Goal: Task Accomplishment & Management: Use online tool/utility

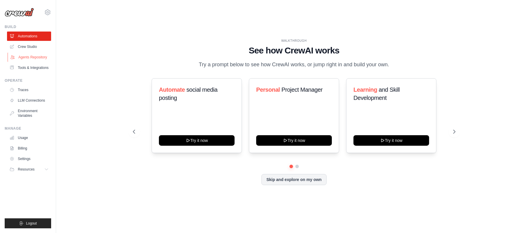
click at [33, 58] on link "Agents Repository" at bounding box center [30, 57] width 44 height 9
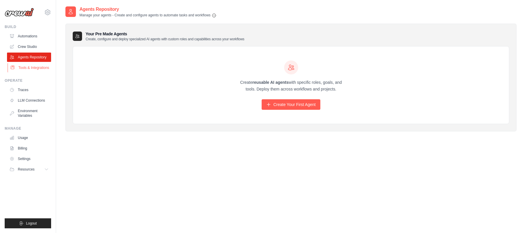
click at [25, 67] on link "Tools & Integrations" at bounding box center [30, 67] width 44 height 9
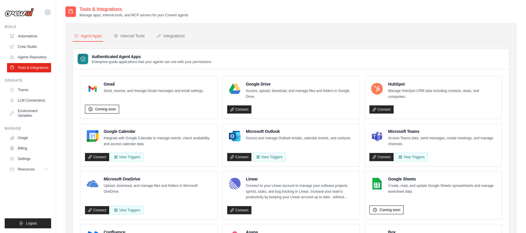
click at [26, 48] on link "Crew Studio" at bounding box center [29, 46] width 44 height 9
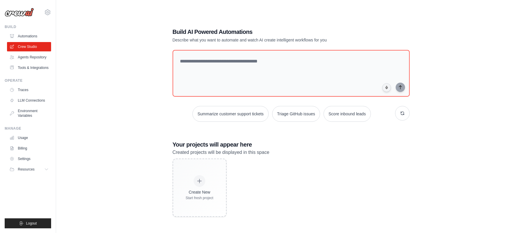
scroll to position [12, 0]
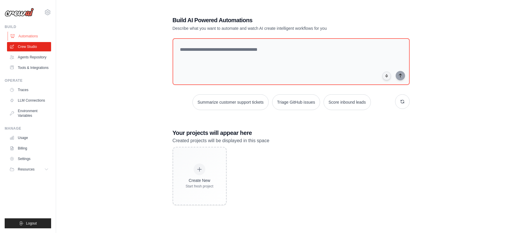
click at [28, 38] on link "Automations" at bounding box center [30, 36] width 44 height 9
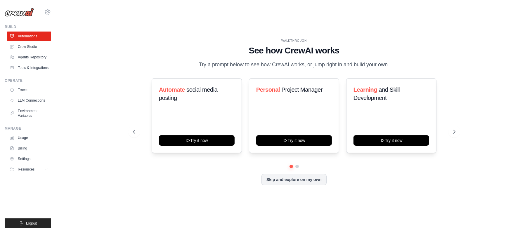
click at [22, 15] on img at bounding box center [19, 12] width 29 height 9
click at [300, 179] on button "Skip and explore on my own" at bounding box center [293, 178] width 65 height 11
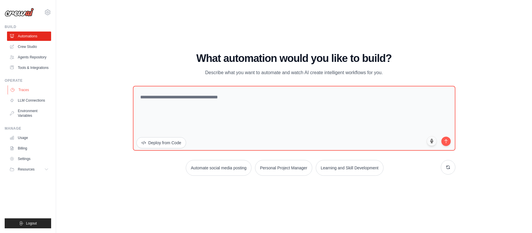
click at [22, 92] on link "Traces" at bounding box center [30, 89] width 44 height 9
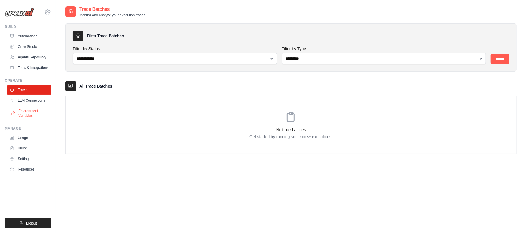
click at [25, 111] on link "Environment Variables" at bounding box center [30, 113] width 44 height 14
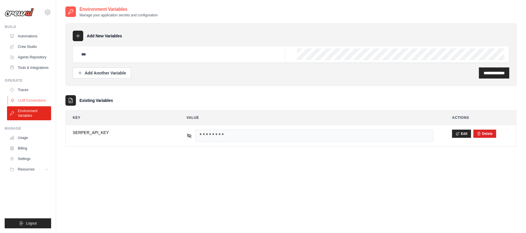
click at [33, 103] on link "LLM Connections" at bounding box center [30, 100] width 44 height 9
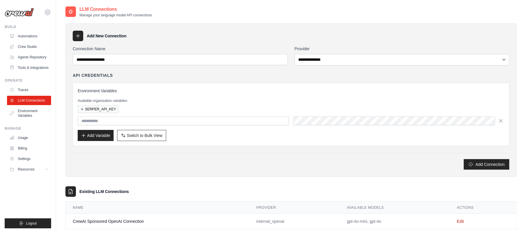
scroll to position [12, 0]
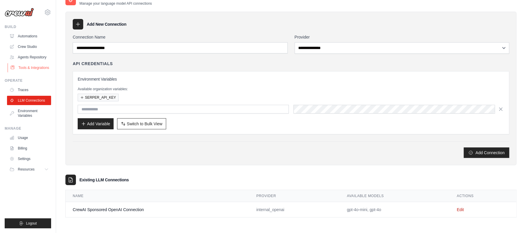
click at [23, 71] on link "Tools & Integrations" at bounding box center [30, 67] width 44 height 9
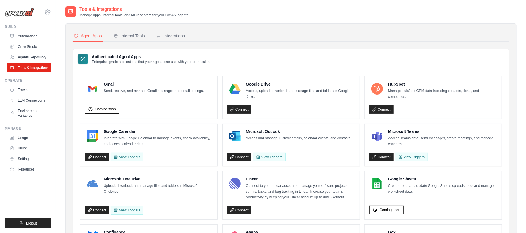
scroll to position [206, 0]
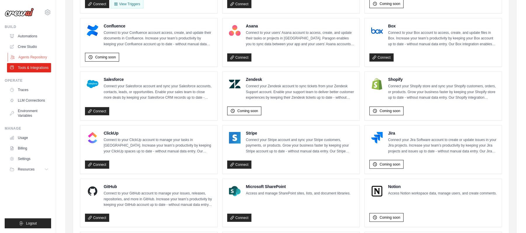
click at [31, 55] on link "Agents Repository" at bounding box center [30, 57] width 44 height 9
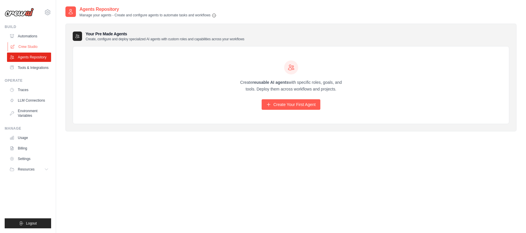
click at [29, 43] on link "Crew Studio" at bounding box center [30, 46] width 44 height 9
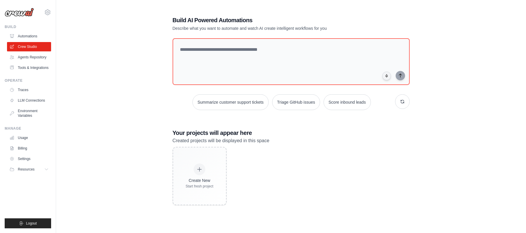
click at [249, 173] on div "Create New Start fresh project" at bounding box center [290, 176] width 237 height 58
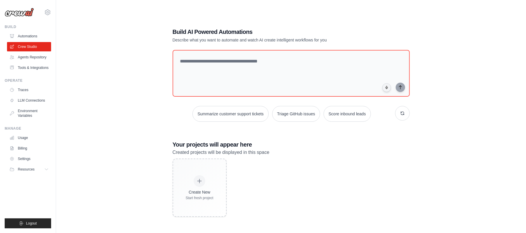
click at [285, 178] on div "Create New Start fresh project" at bounding box center [290, 187] width 237 height 58
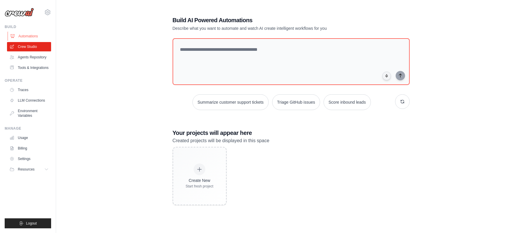
click at [25, 35] on link "Automations" at bounding box center [30, 36] width 44 height 9
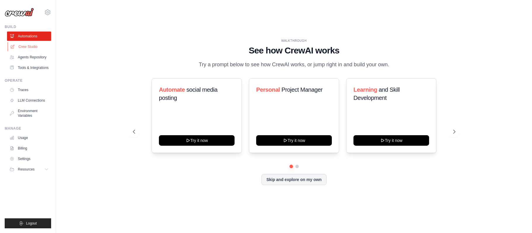
click at [29, 47] on link "Crew Studio" at bounding box center [30, 46] width 44 height 9
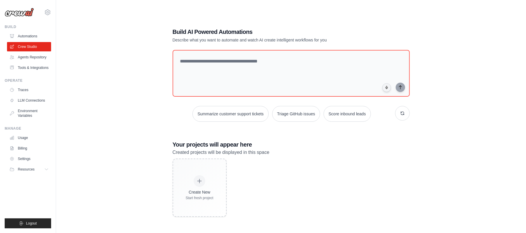
click at [287, 201] on div "Create New Start fresh project" at bounding box center [290, 187] width 237 height 58
click at [257, 48] on div "Build AI Powered Automations Describe what you want to automate and watch AI cr…" at bounding box center [290, 122] width 251 height 208
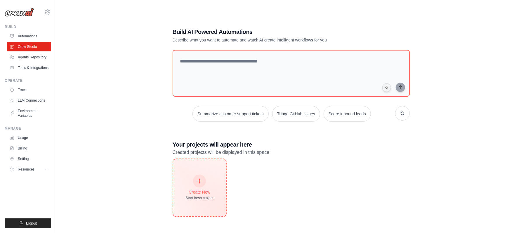
click at [208, 188] on div "Create New Start fresh project" at bounding box center [200, 187] width 28 height 25
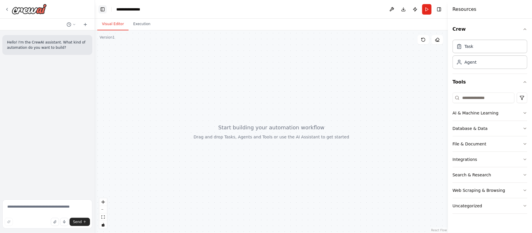
click at [104, 8] on button "Toggle Left Sidebar" at bounding box center [102, 9] width 8 height 8
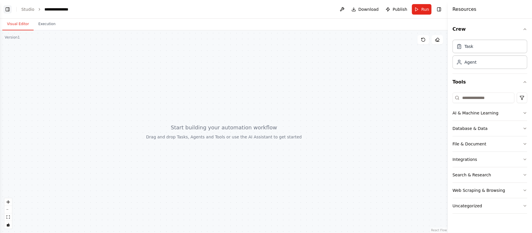
click at [5, 11] on button "Toggle Left Sidebar" at bounding box center [8, 9] width 8 height 8
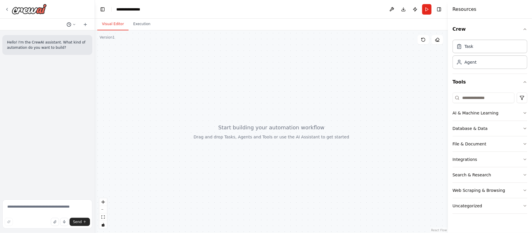
click at [73, 26] on button at bounding box center [71, 24] width 14 height 7
click at [440, 8] on button "Toggle Right Sidebar" at bounding box center [439, 9] width 8 height 8
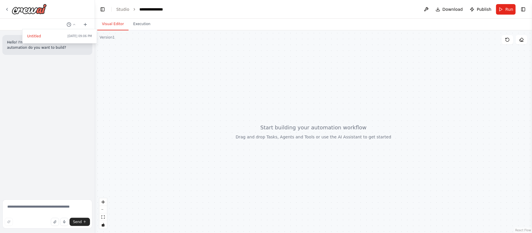
click at [5, 9] on div at bounding box center [47, 116] width 95 height 233
click at [6, 8] on icon at bounding box center [7, 9] width 5 height 5
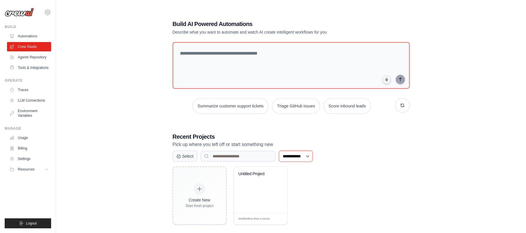
click at [298, 157] on select "**********" at bounding box center [296, 156] width 34 height 11
click at [186, 156] on button "Select" at bounding box center [184, 155] width 25 height 11
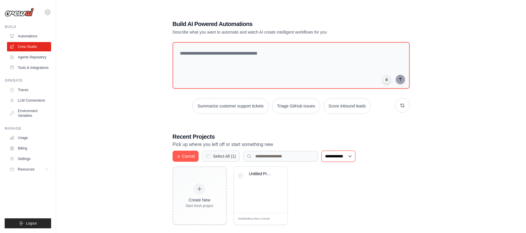
click at [349, 154] on select "**********" at bounding box center [338, 156] width 34 height 11
select select "**********"
click at [322, 151] on select "**********" at bounding box center [338, 156] width 34 height 11
click at [193, 154] on button "Cancel" at bounding box center [185, 155] width 26 height 11
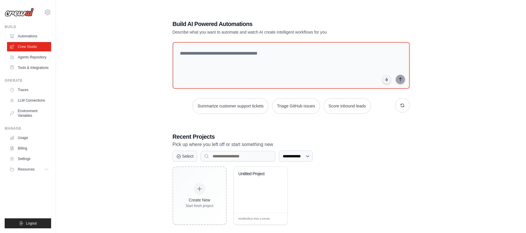
click at [311, 176] on div "Create New Start fresh project Untitled Project Modified less than a minute Edit" at bounding box center [290, 195] width 237 height 58
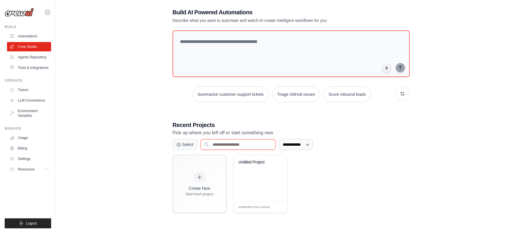
click at [232, 142] on input at bounding box center [238, 144] width 75 height 11
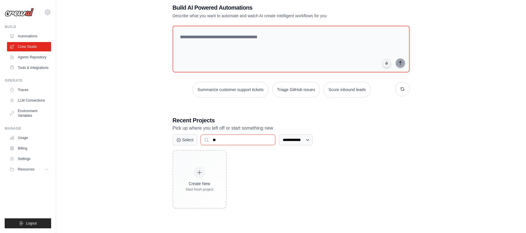
scroll to position [7, 0]
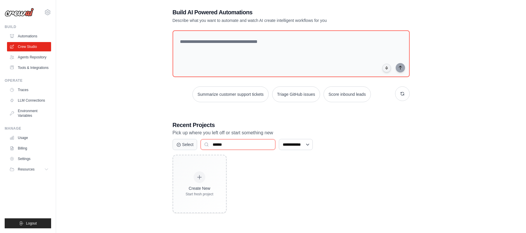
type input "******"
click at [309, 149] on select "**********" at bounding box center [296, 144] width 34 height 11
click at [279, 139] on select "**********" at bounding box center [296, 144] width 34 height 11
click at [309, 149] on select "**********" at bounding box center [296, 144] width 34 height 11
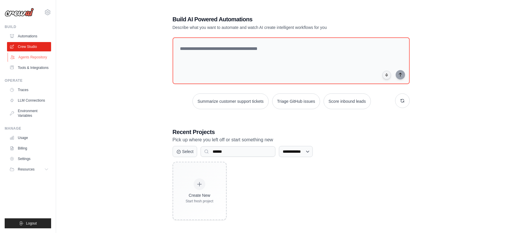
click at [28, 56] on link "Agents Repository" at bounding box center [30, 57] width 44 height 9
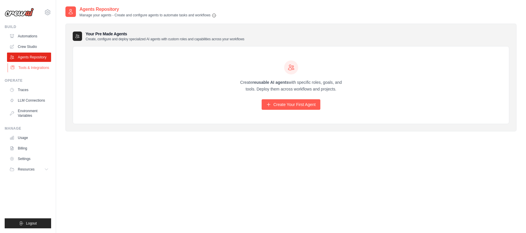
click at [28, 65] on link "Tools & Integrations" at bounding box center [30, 67] width 44 height 9
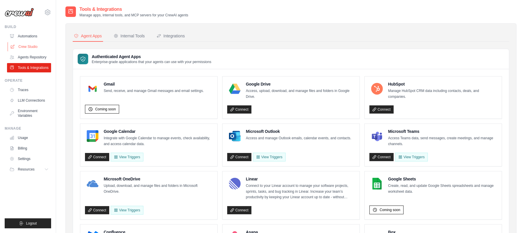
click at [27, 44] on link "Crew Studio" at bounding box center [30, 46] width 44 height 9
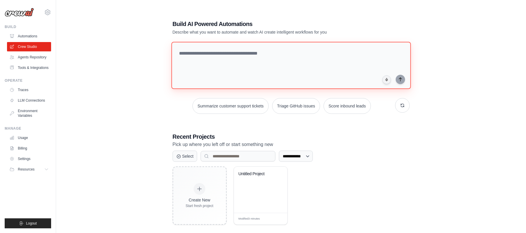
click at [233, 76] on textarea at bounding box center [290, 65] width 239 height 47
paste textarea "**********"
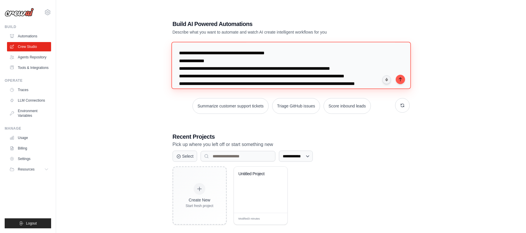
scroll to position [1106, 0]
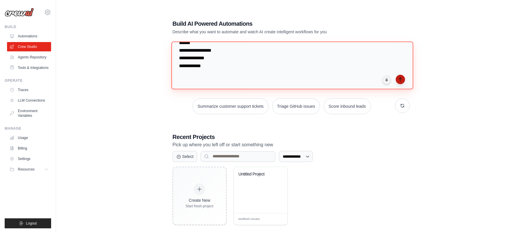
type textarea "**********"
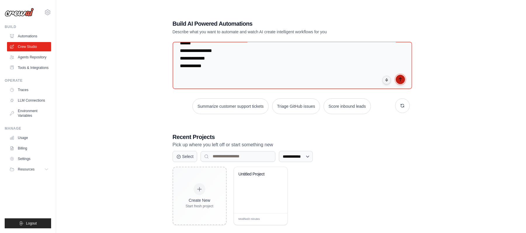
click at [401, 81] on icon "submit" at bounding box center [400, 79] width 5 height 5
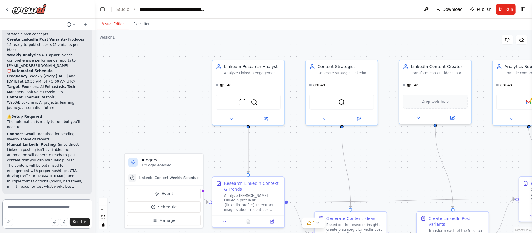
scroll to position [1242, 0]
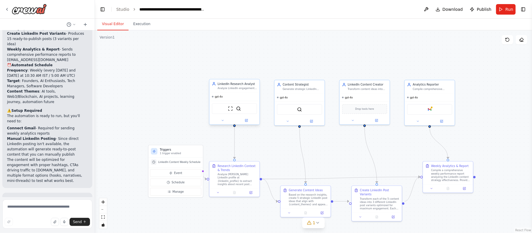
click at [217, 98] on span "gpt-4o" at bounding box center [219, 96] width 8 height 3
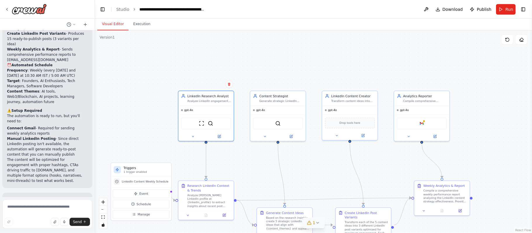
click at [312, 222] on div "1" at bounding box center [311, 223] width 8 height 6
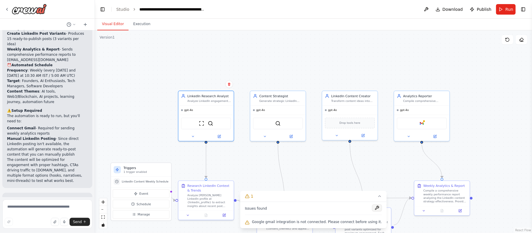
click at [372, 209] on button at bounding box center [377, 207] width 10 height 7
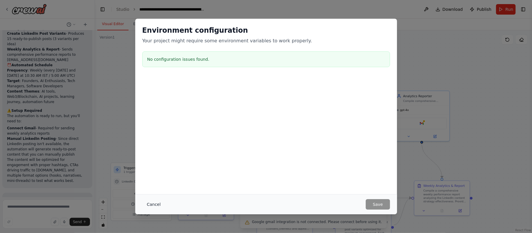
click at [149, 207] on button "Cancel" at bounding box center [153, 204] width 23 height 11
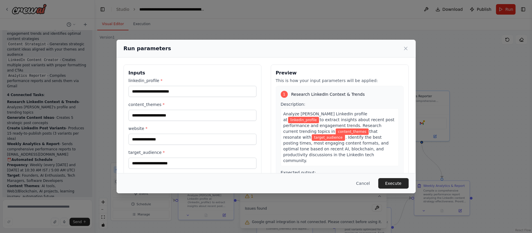
scroll to position [1148, 0]
click at [176, 94] on input "linkedin_profile *" at bounding box center [192, 91] width 128 height 11
click at [165, 112] on input "content_themes *" at bounding box center [192, 115] width 128 height 11
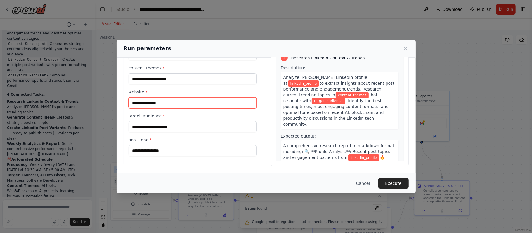
click at [148, 98] on input "website *" at bounding box center [192, 102] width 128 height 11
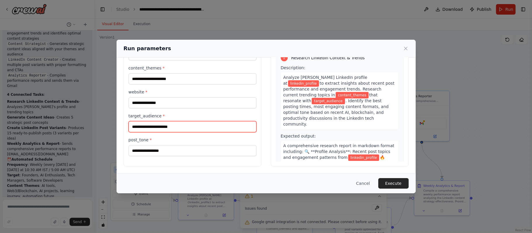
click at [145, 123] on input "target_audience *" at bounding box center [192, 126] width 128 height 11
click at [203, 109] on div "linkedin_profile * content_themes * website * target_audience * post_tone *" at bounding box center [192, 98] width 128 height 115
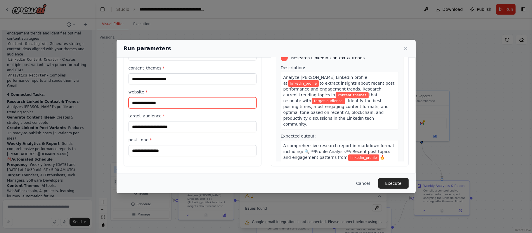
click at [209, 102] on input "website *" at bounding box center [192, 102] width 128 height 11
click at [365, 184] on button "Cancel" at bounding box center [362, 183] width 23 height 11
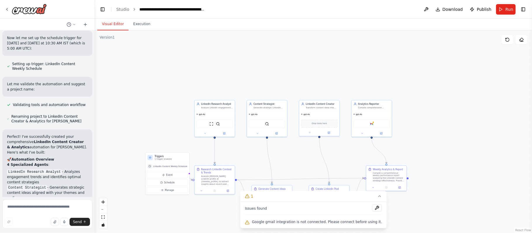
scroll to position [985, 0]
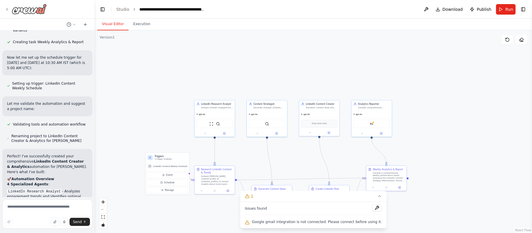
click at [6, 8] on icon at bounding box center [7, 9] width 5 height 5
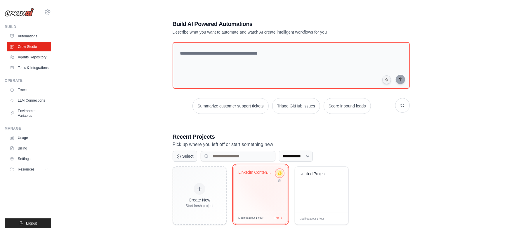
click at [278, 176] on icon at bounding box center [279, 173] width 6 height 6
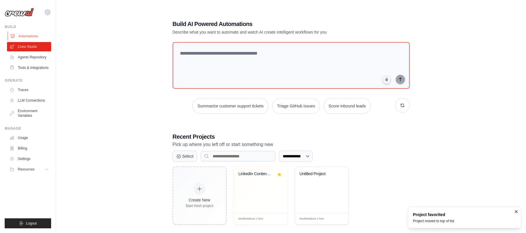
click at [29, 36] on link "Automations" at bounding box center [30, 36] width 44 height 9
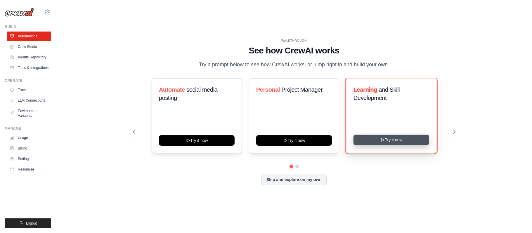
click at [388, 141] on button "Try it now" at bounding box center [391, 140] width 76 height 11
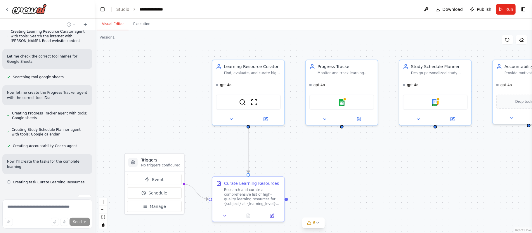
scroll to position [248, 0]
